Goal: Check status: Check status

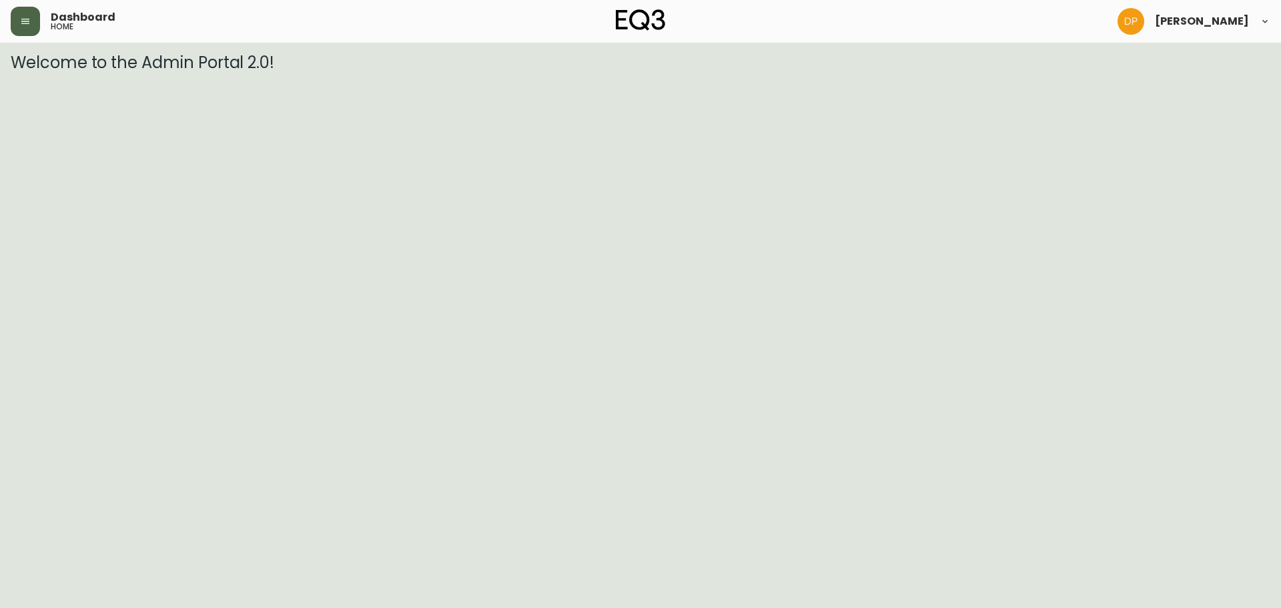
click at [15, 9] on button "button" at bounding box center [25, 21] width 29 height 29
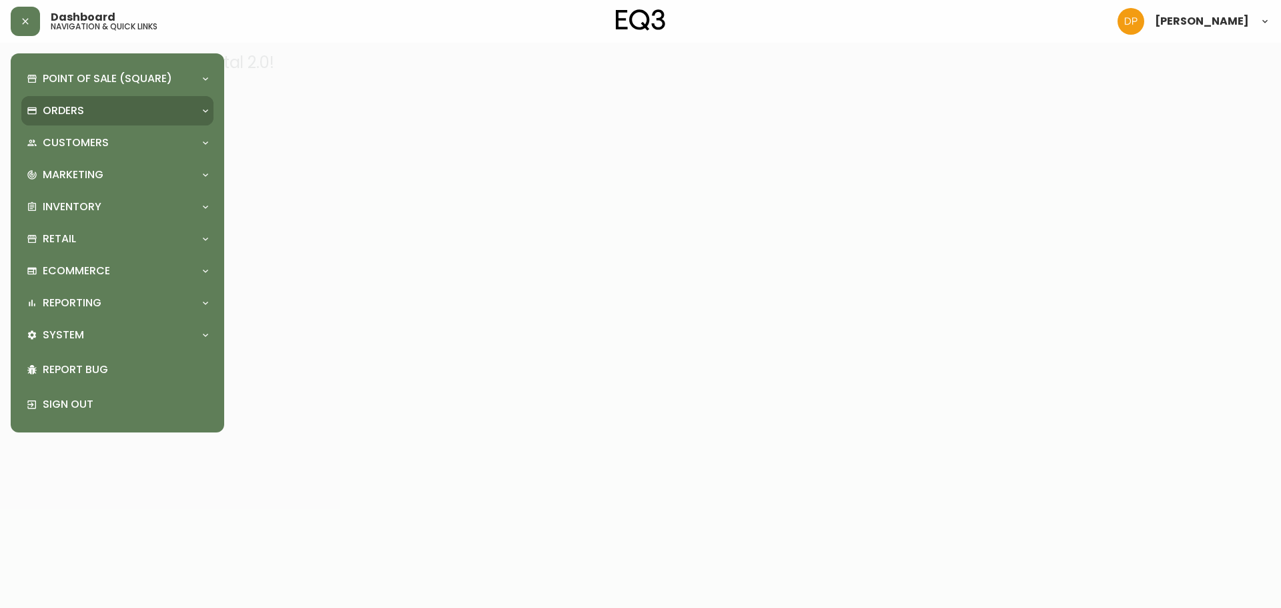
click at [84, 109] on div "Orders" at bounding box center [111, 110] width 168 height 15
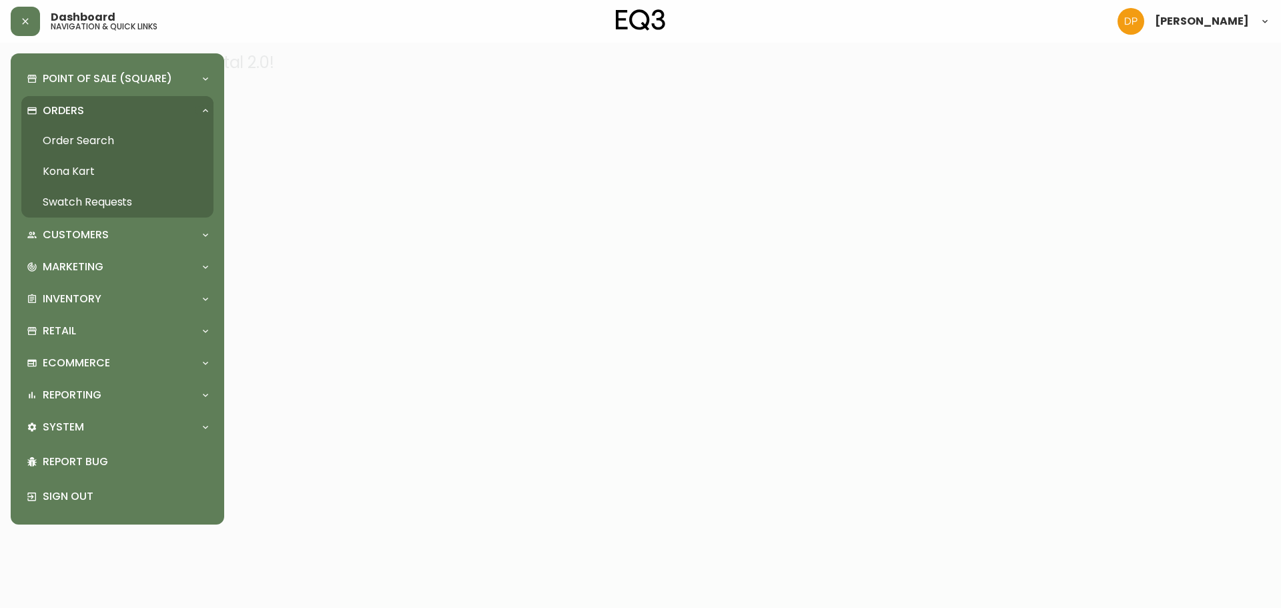
click at [98, 137] on link "Order Search" at bounding box center [117, 140] width 192 height 31
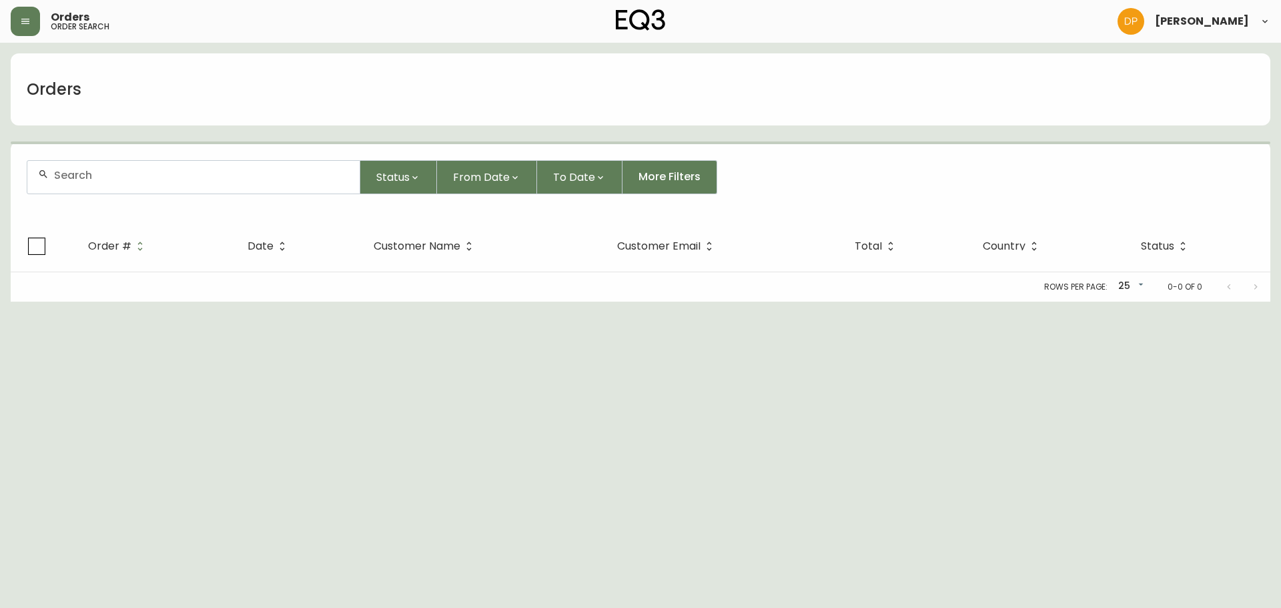
click at [136, 170] on input "text" at bounding box center [201, 175] width 295 height 13
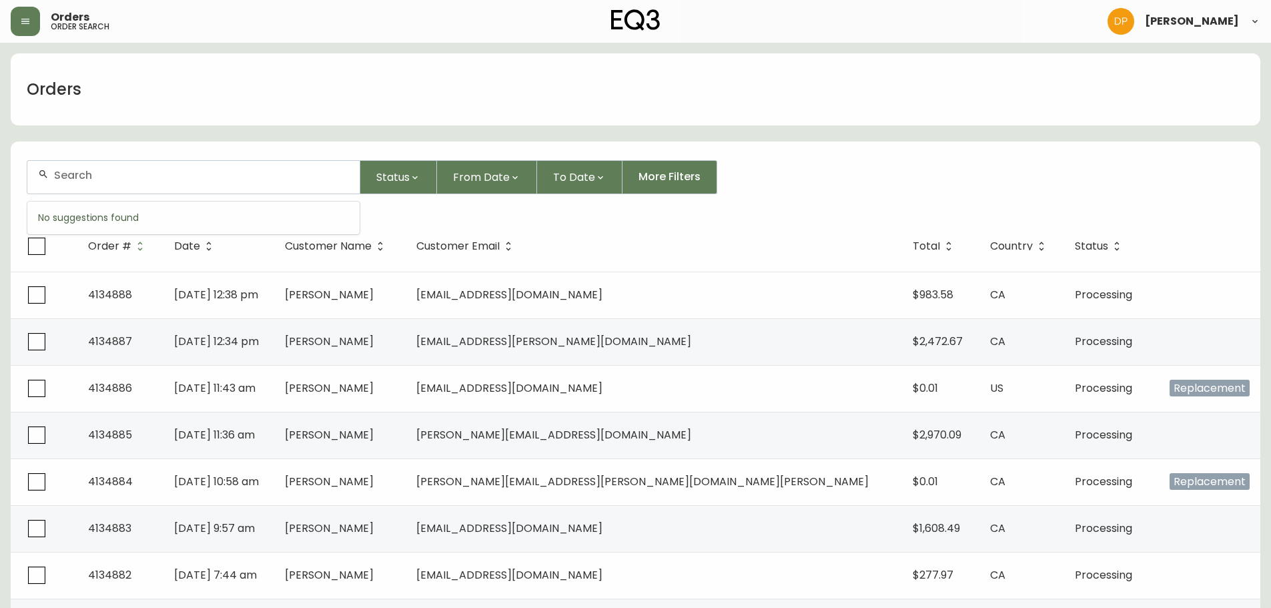
paste input "4132514"
type input "4132514"
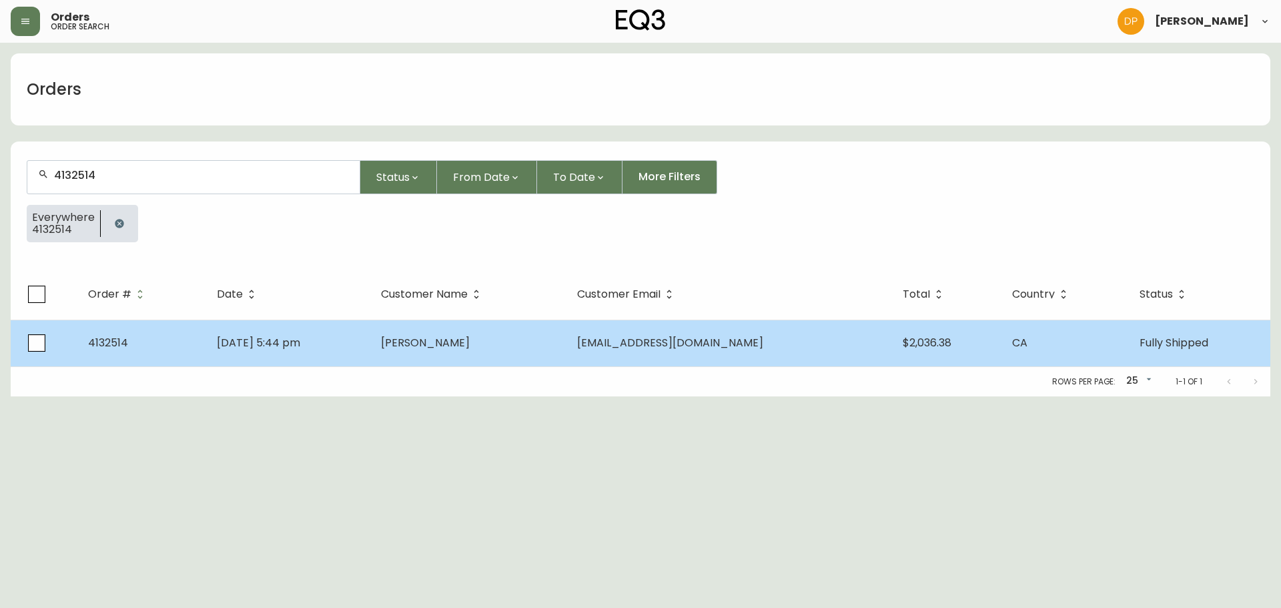
click at [190, 337] on td "4132514" at bounding box center [141, 343] width 129 height 47
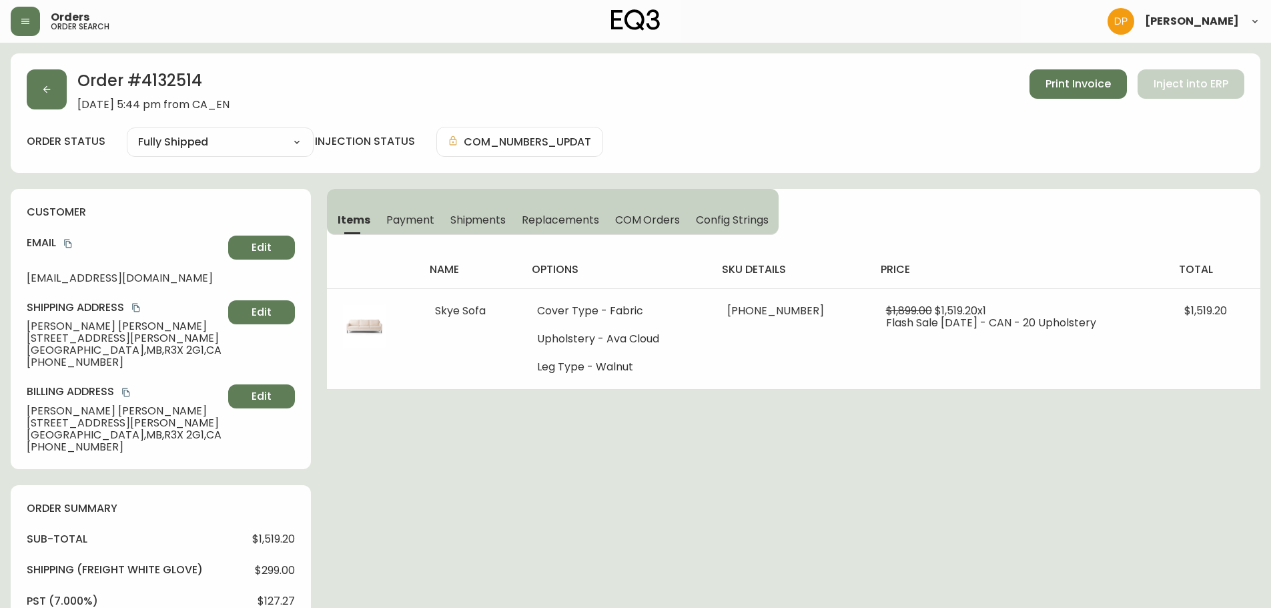
type input "Fully Shipped"
select select "FULLY_SHIPPED"
click at [152, 84] on h2 "Order # 4132514" at bounding box center [153, 83] width 152 height 29
drag, startPoint x: 144, startPoint y: 83, endPoint x: 221, endPoint y: 88, distance: 76.9
click at [221, 88] on h2 "Order # 4132514" at bounding box center [153, 83] width 152 height 29
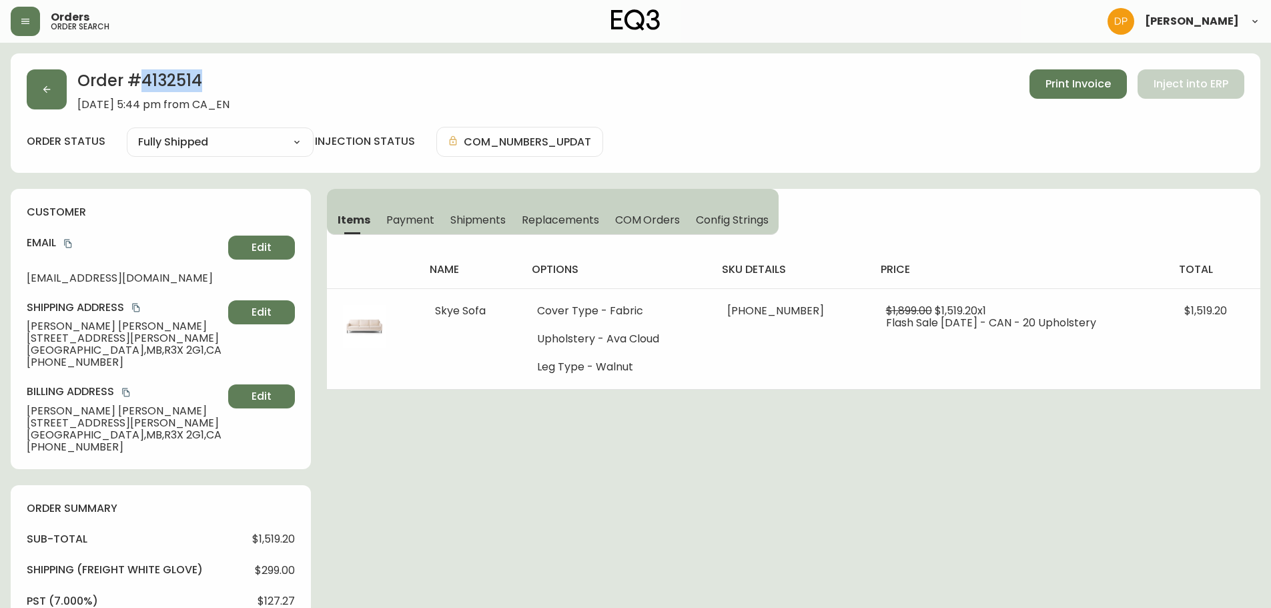
copy h2 "4132514"
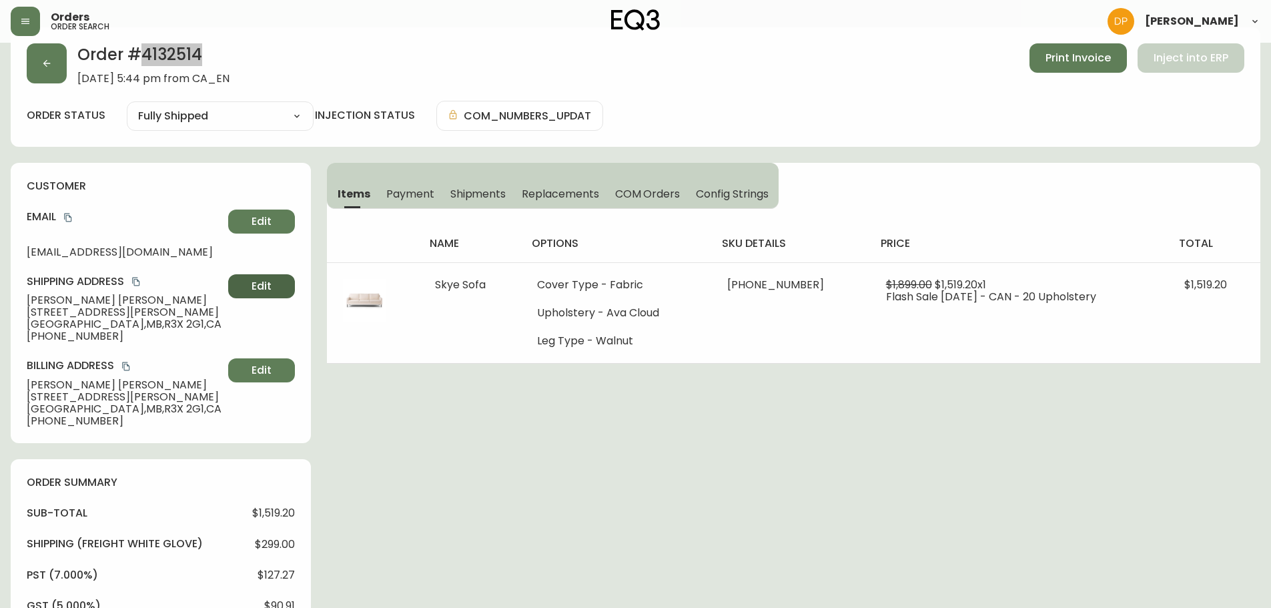
scroll to position [67, 0]
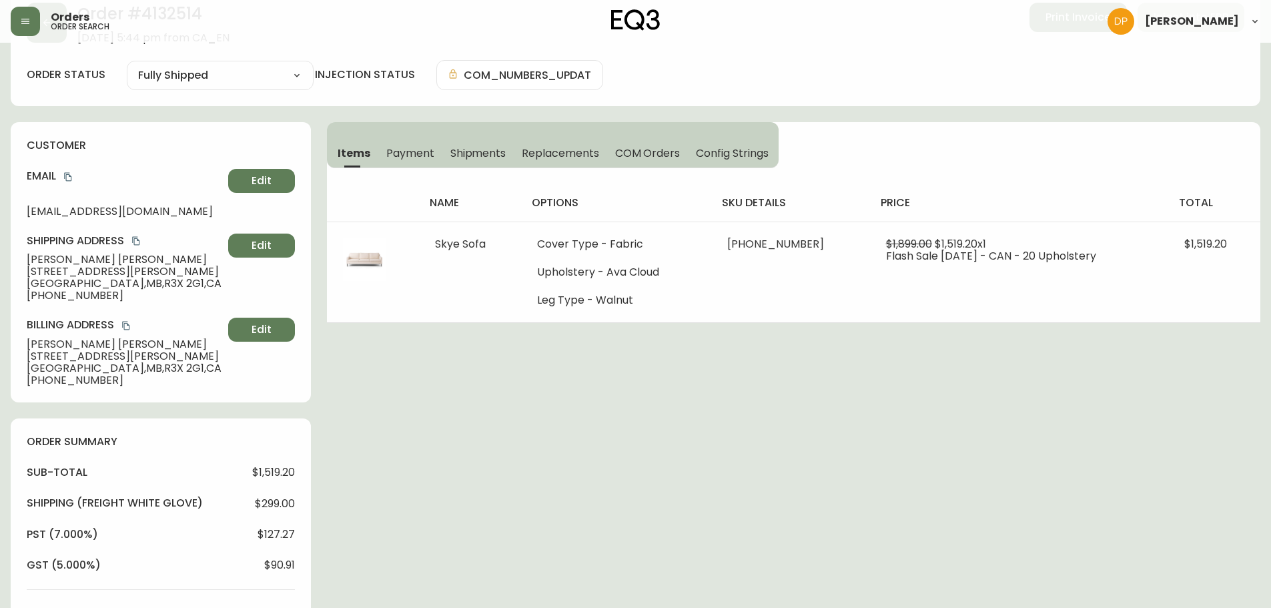
click at [615, 455] on div "Order # 4132514 [DATE] 5:44 pm from CA_EN Print Invoice Inject into ERP order s…" at bounding box center [636, 551] width 1250 height 1129
drag, startPoint x: 27, startPoint y: 262, endPoint x: 113, endPoint y: 291, distance: 91.0
click at [113, 291] on div "Shipping Address [PERSON_NAME] [STREET_ADDRESS][PERSON_NAME] [PHONE_NUMBER] Edit" at bounding box center [161, 268] width 268 height 68
copy div "[PERSON_NAME] [STREET_ADDRESS][PERSON_NAME] [PHONE_NUMBER]"
